Goal: Entertainment & Leisure: Consume media (video, audio)

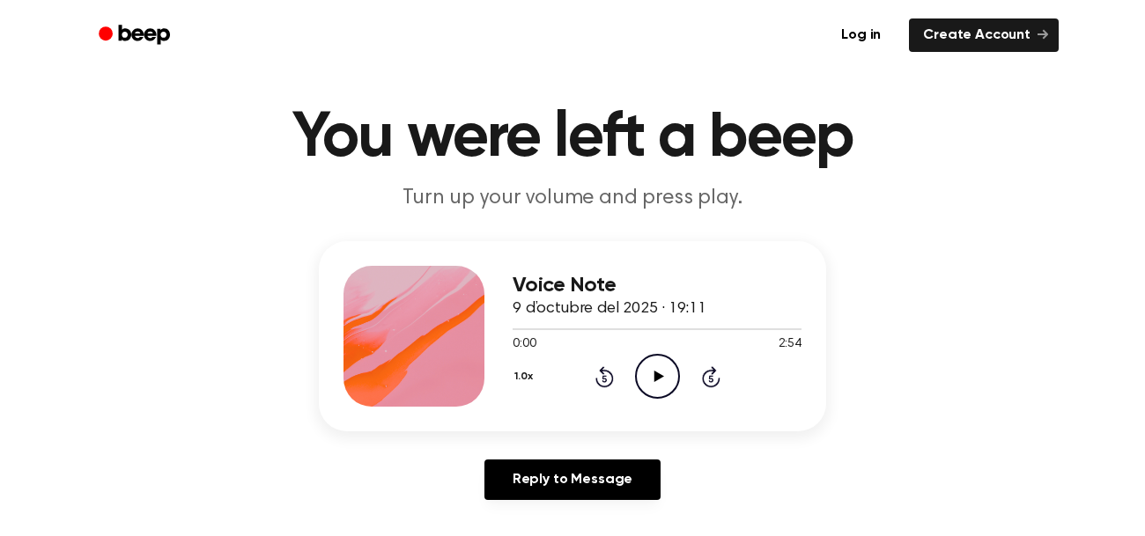
scroll to position [97, 0]
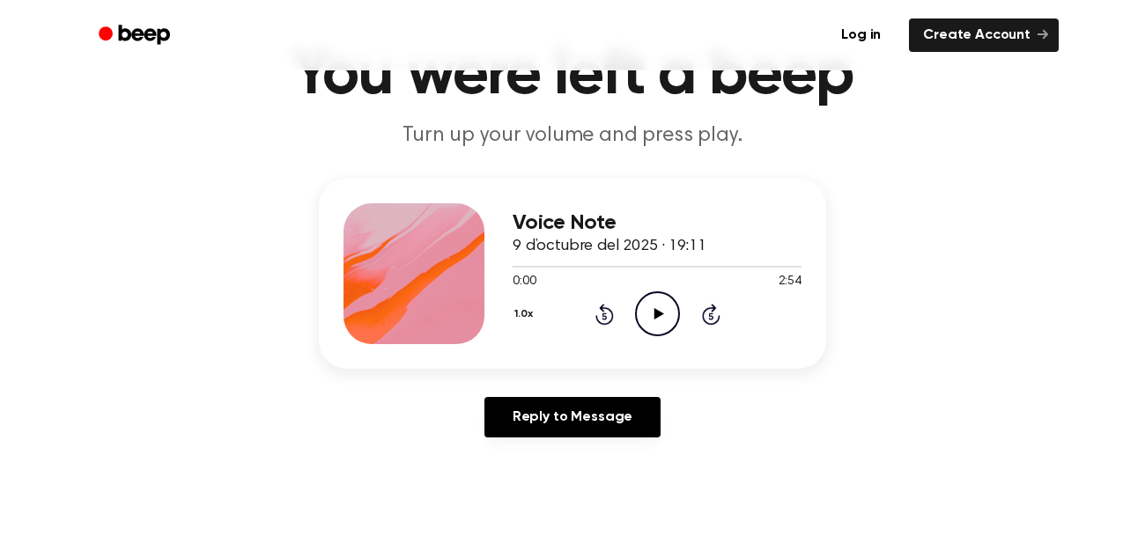
click at [659, 310] on icon "Play Audio" at bounding box center [657, 313] width 45 height 45
click at [654, 312] on icon at bounding box center [657, 313] width 8 height 11
click at [658, 313] on icon at bounding box center [658, 313] width 10 height 11
click at [645, 266] on div at bounding box center [638, 267] width 252 height 2
click at [675, 296] on icon "Play Audio" at bounding box center [657, 313] width 45 height 45
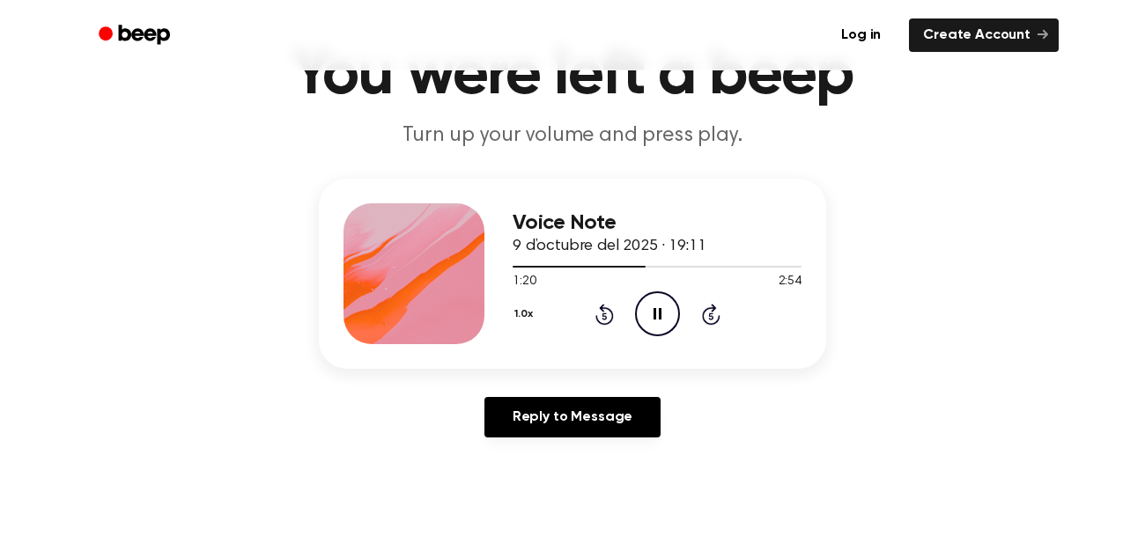
click at [689, 261] on div at bounding box center [656, 266] width 289 height 14
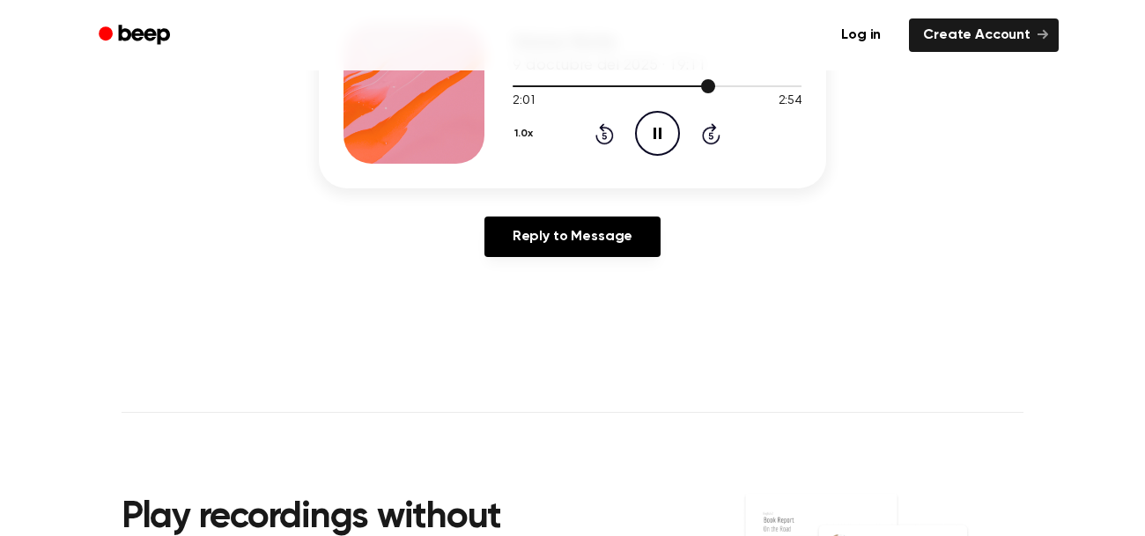
scroll to position [278, 0]
click at [745, 87] on div at bounding box center [656, 84] width 289 height 14
click at [660, 140] on icon "Play Audio" at bounding box center [657, 132] width 45 height 45
click at [669, 122] on icon "Play Audio" at bounding box center [657, 132] width 45 height 45
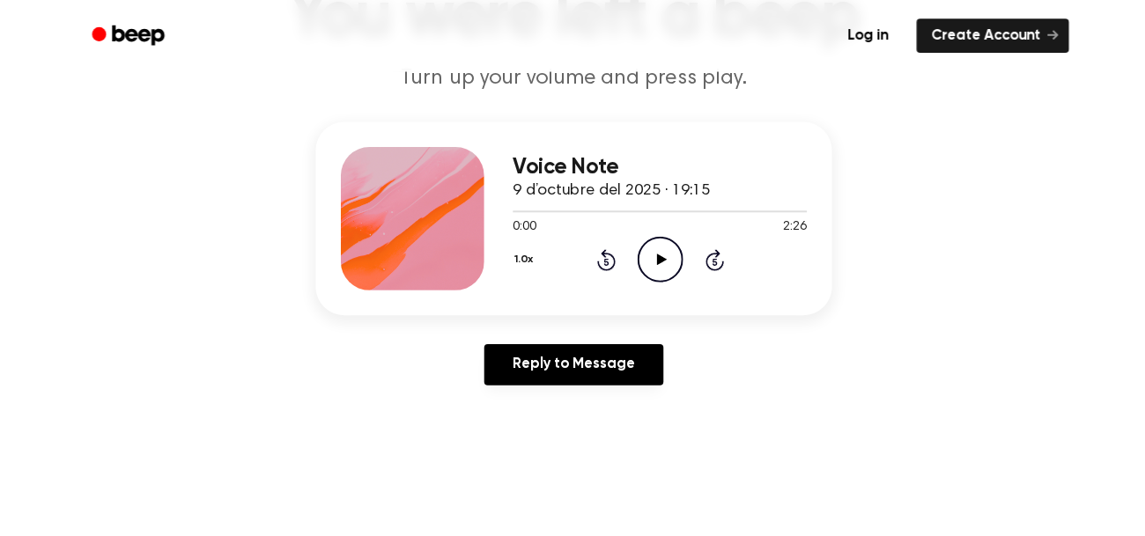
scroll to position [156, 0]
click at [670, 254] on icon "Play Audio" at bounding box center [657, 254] width 45 height 45
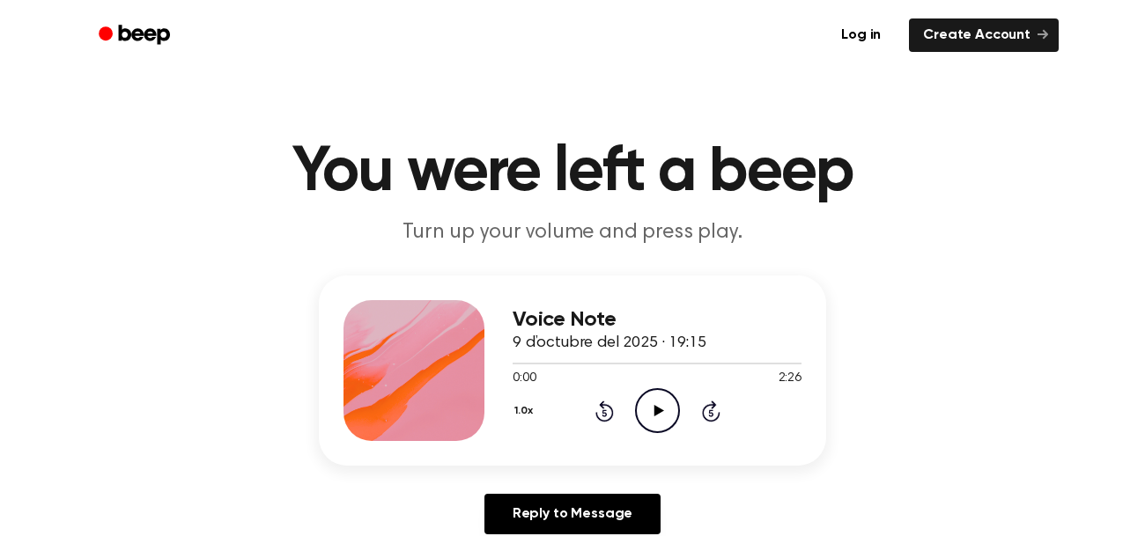
click at [645, 410] on icon "Play Audio" at bounding box center [657, 410] width 45 height 45
click at [667, 405] on icon "Play Audio" at bounding box center [657, 410] width 45 height 45
click at [656, 411] on icon "Pause Audio" at bounding box center [657, 410] width 45 height 45
click at [589, 361] on div at bounding box center [656, 363] width 289 height 14
click at [652, 414] on icon "Play Audio" at bounding box center [657, 410] width 45 height 45
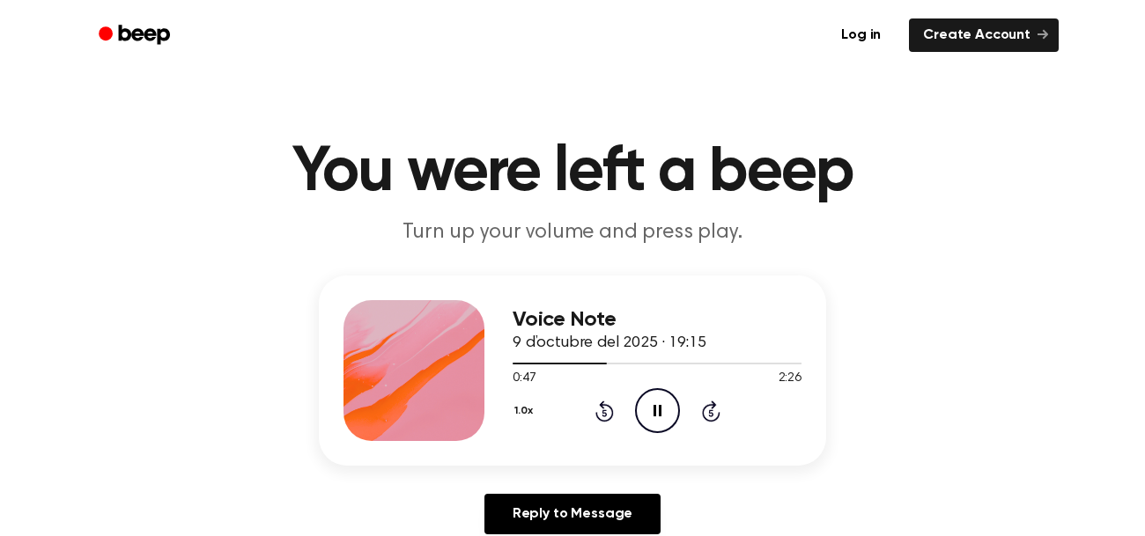
click at [655, 399] on icon "Pause Audio" at bounding box center [657, 410] width 45 height 45
click at [602, 358] on span at bounding box center [601, 364] width 14 height 14
click at [584, 364] on div at bounding box center [557, 364] width 90 height 2
click at [656, 405] on icon "Play Audio" at bounding box center [657, 410] width 45 height 45
click at [654, 433] on div "Voice Note 9 d’octubre del 2025 · 19:15 0:45 2:26 Your browser does not support…" at bounding box center [656, 370] width 289 height 141
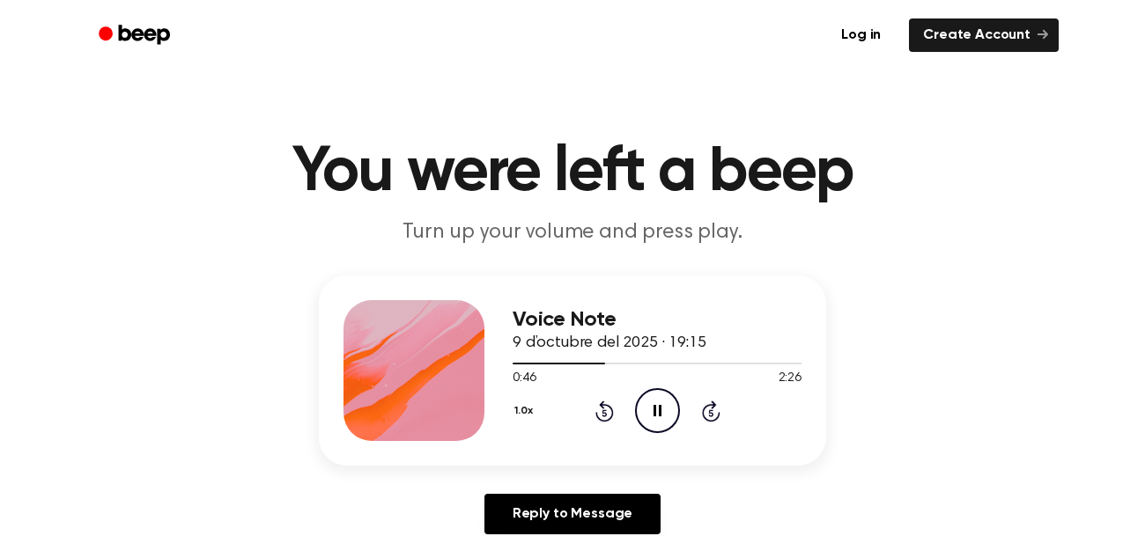
click at [661, 416] on icon "Pause Audio" at bounding box center [657, 410] width 45 height 45
click at [585, 363] on div at bounding box center [558, 364] width 93 height 2
click at [645, 418] on icon "Play Audio" at bounding box center [657, 410] width 45 height 45
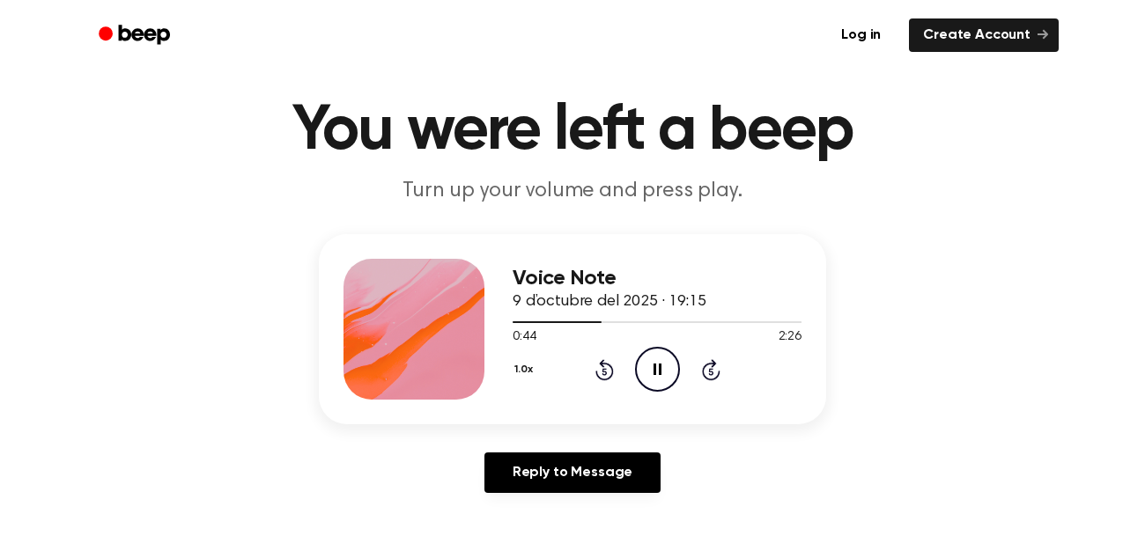
scroll to position [42, 0]
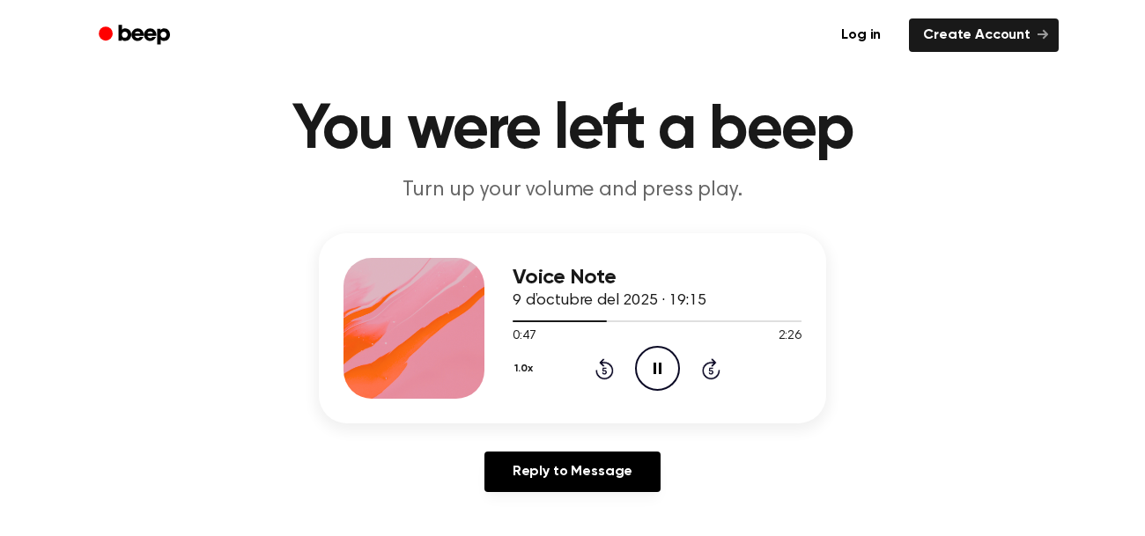
click at [651, 366] on icon "Pause Audio" at bounding box center [657, 368] width 45 height 45
click at [587, 313] on div at bounding box center [656, 320] width 289 height 14
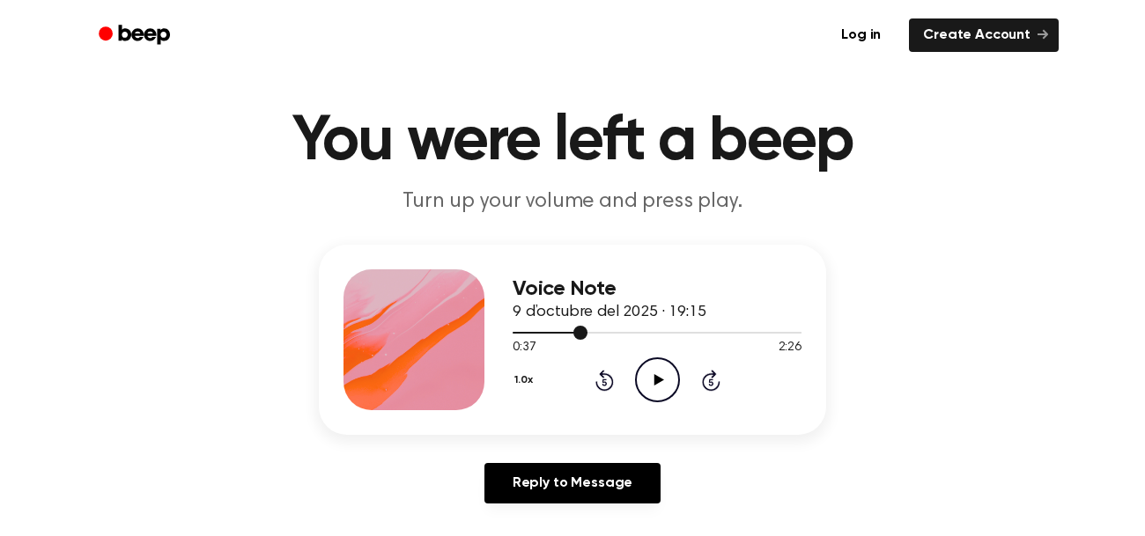
scroll to position [26, 0]
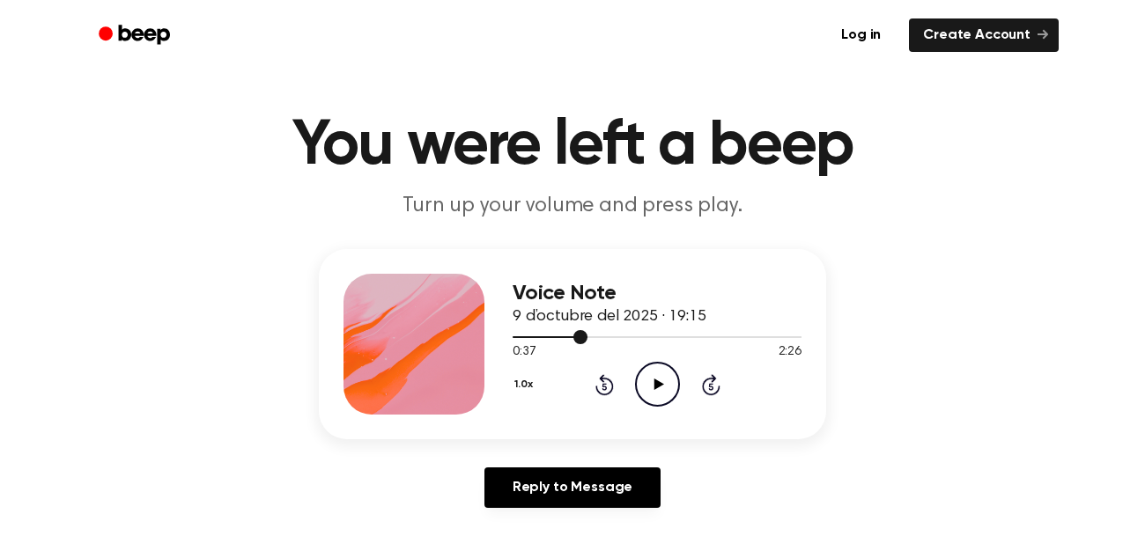
click at [647, 404] on circle at bounding box center [657, 384] width 43 height 43
click at [571, 332] on div at bounding box center [656, 336] width 289 height 14
click at [635, 391] on icon "Pause Audio" at bounding box center [657, 384] width 45 height 45
click at [571, 336] on div at bounding box center [558, 337] width 93 height 2
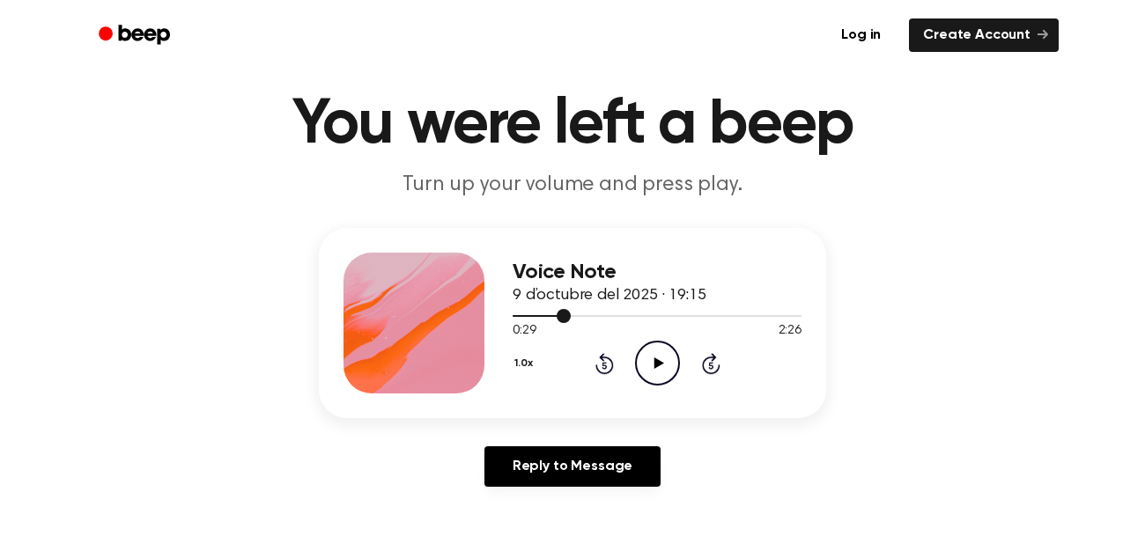
scroll to position [48, 0]
click at [660, 373] on icon "Play Audio" at bounding box center [657, 362] width 45 height 45
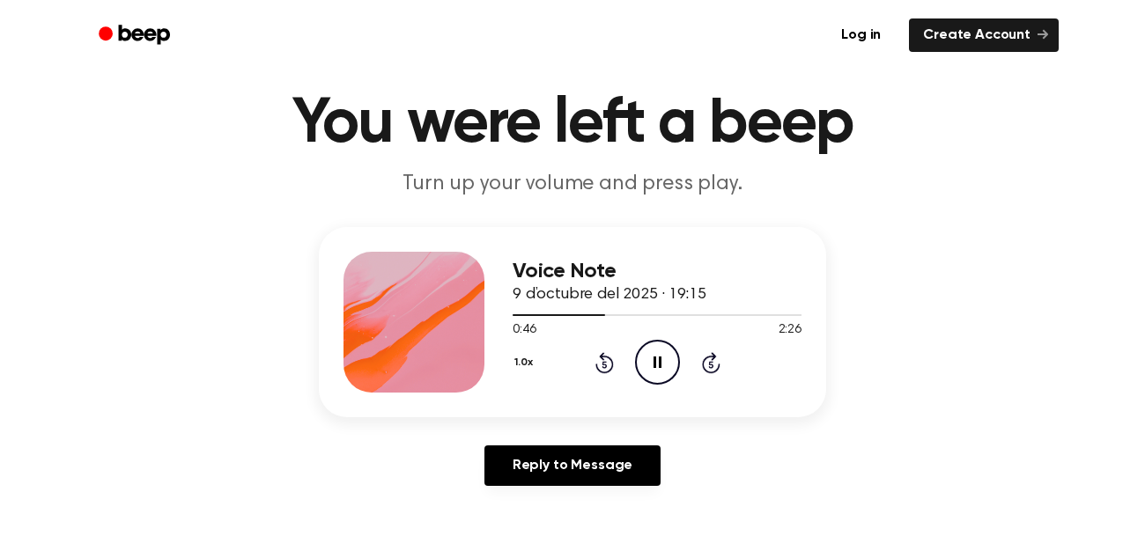
click at [654, 350] on icon "Pause Audio" at bounding box center [657, 362] width 45 height 45
